Goal: Transaction & Acquisition: Purchase product/service

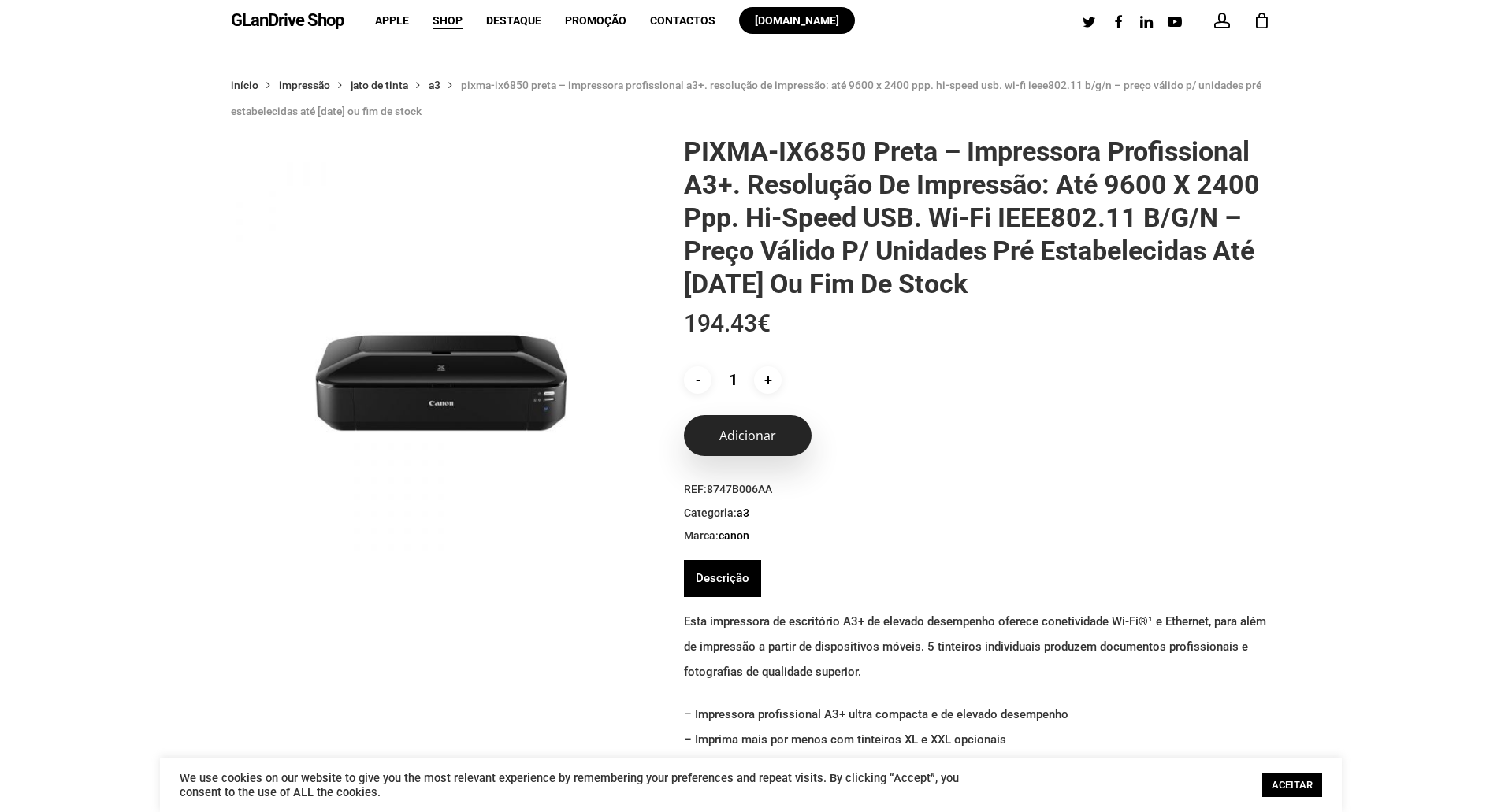
click at [739, 446] on button "Adicionar" at bounding box center [747, 436] width 128 height 41
click at [727, 580] on link "Descrição" at bounding box center [722, 578] width 53 height 37
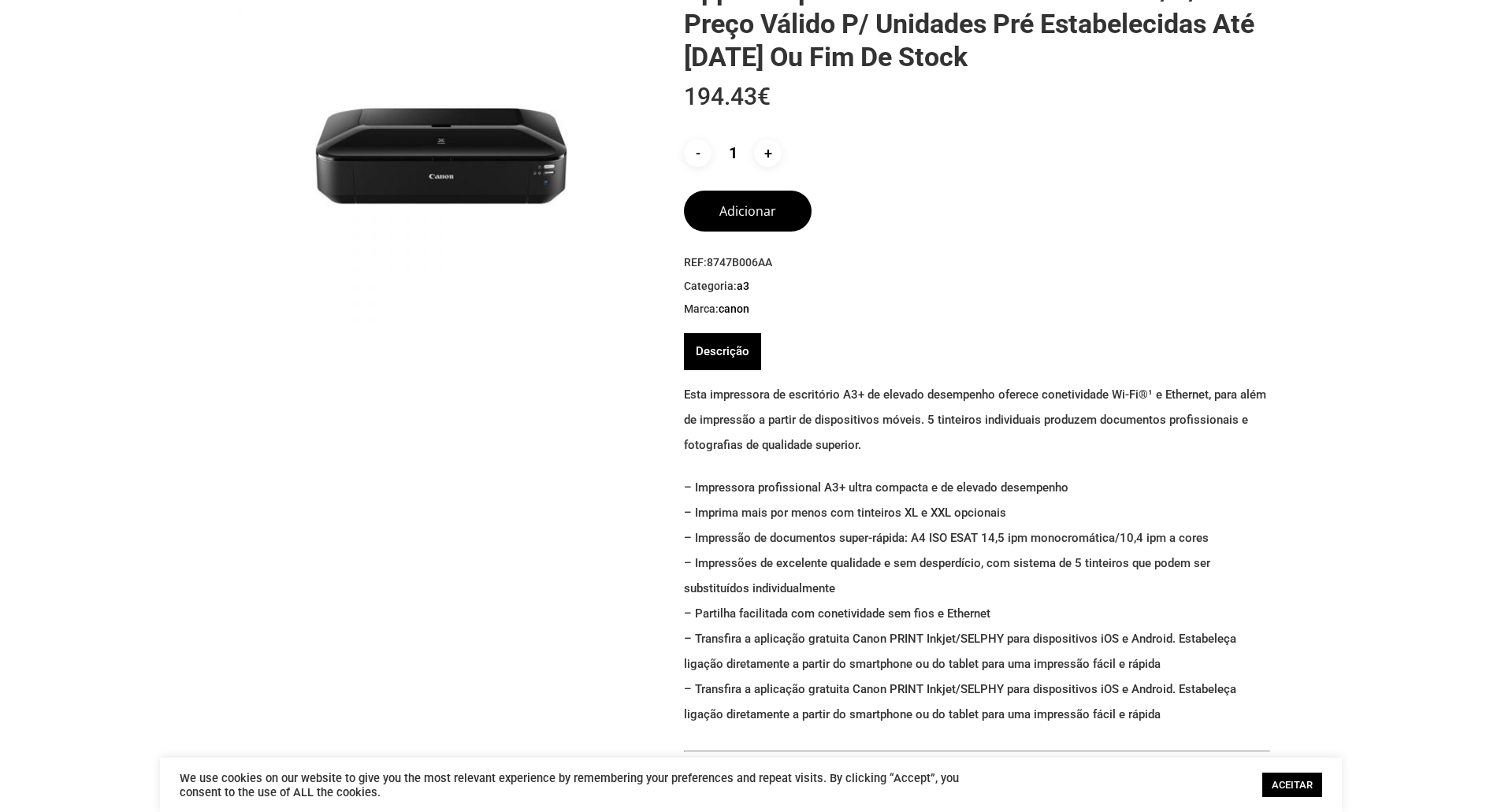
scroll to position [236, 0]
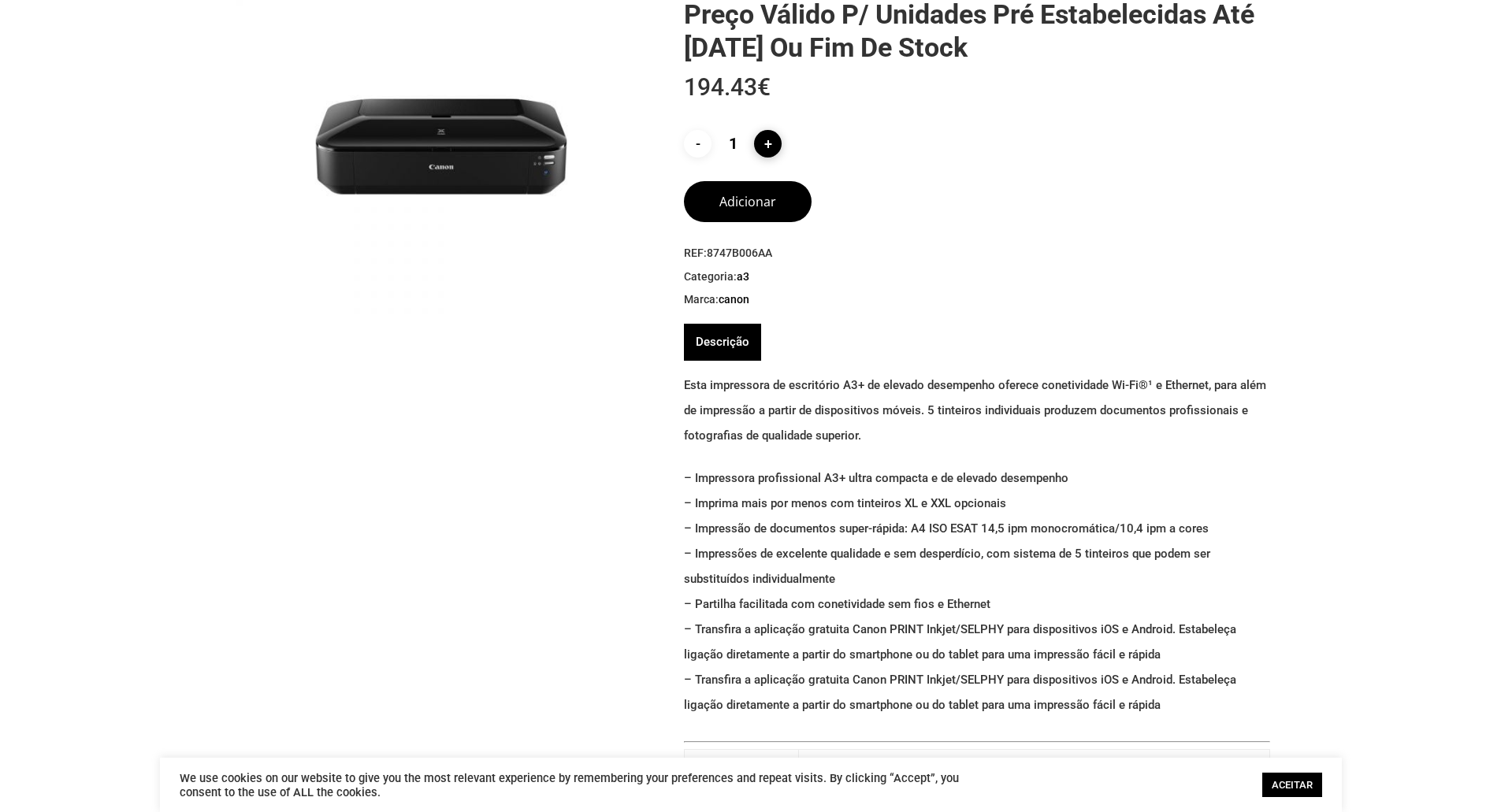
click at [764, 141] on input "+" at bounding box center [768, 144] width 28 height 28
click at [753, 196] on button "Adicionar" at bounding box center [747, 199] width 128 height 41
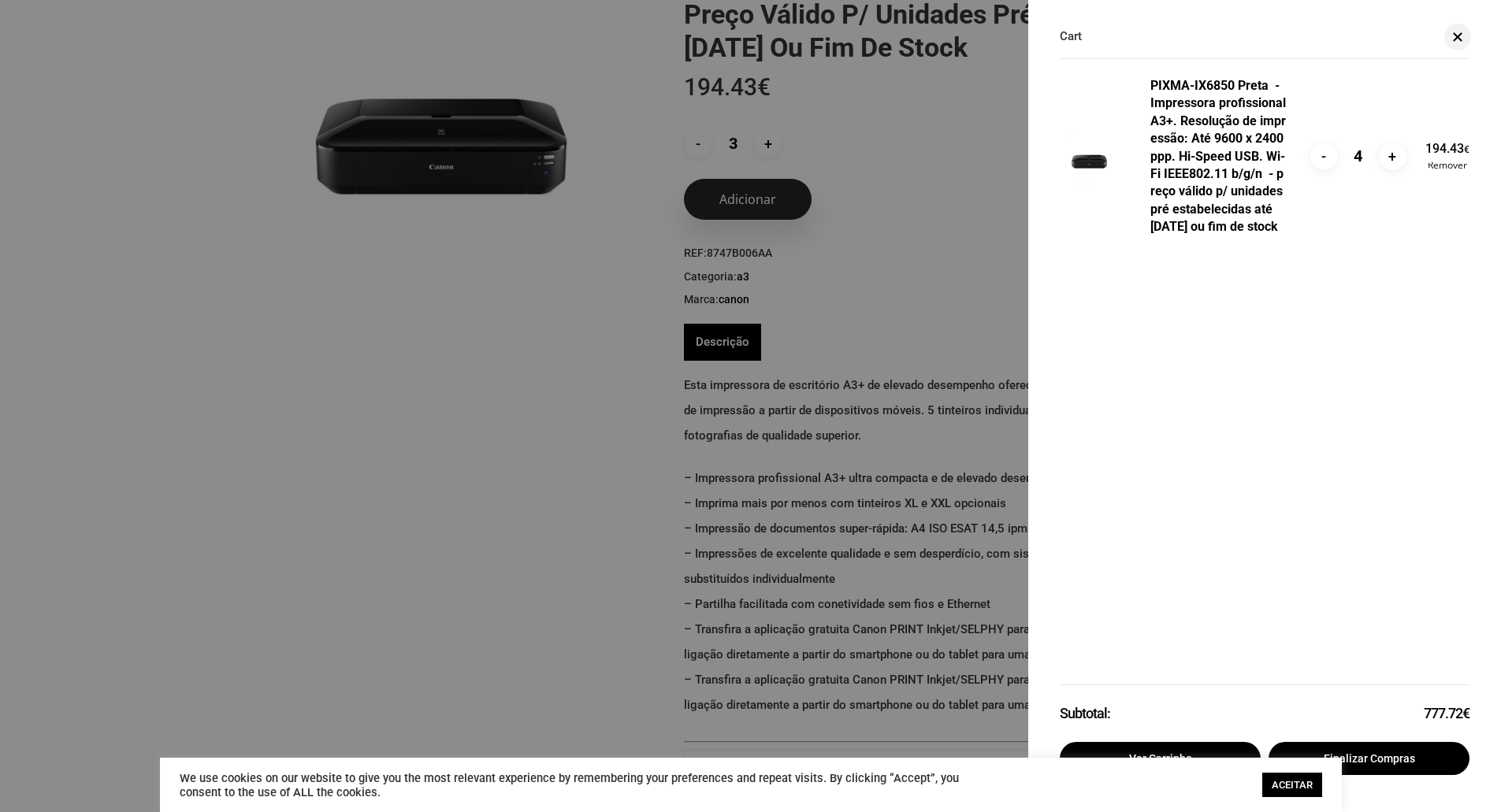
click at [754, 195] on div at bounding box center [750, 406] width 1501 height 812
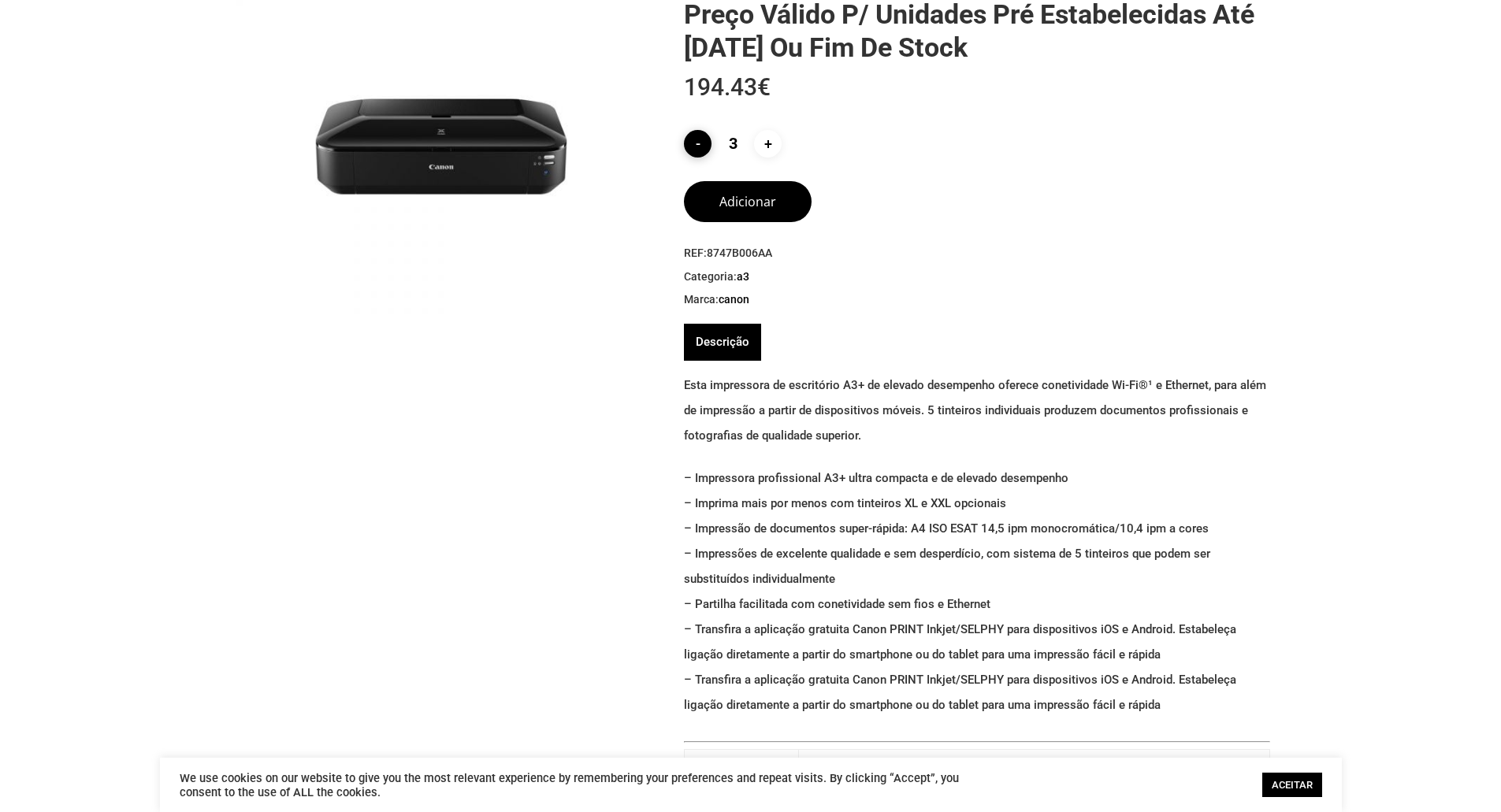
click at [696, 138] on input "-" at bounding box center [697, 144] width 28 height 28
type input "1"
click at [697, 144] on input "-" at bounding box center [697, 144] width 28 height 28
